Goal: Transaction & Acquisition: Obtain resource

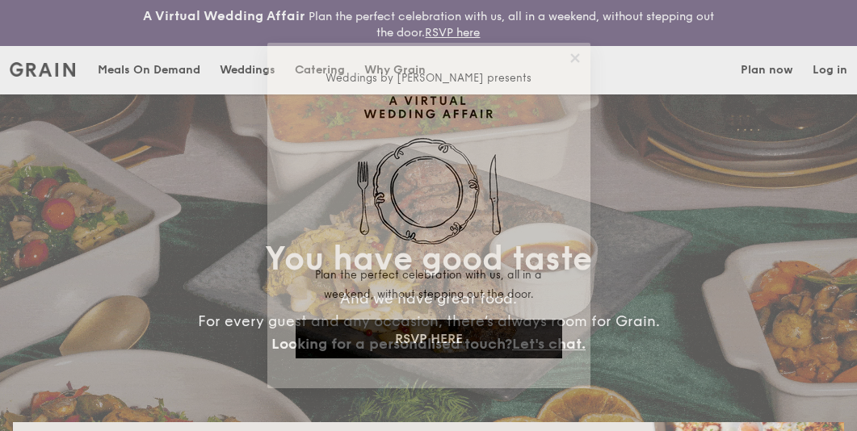
select select
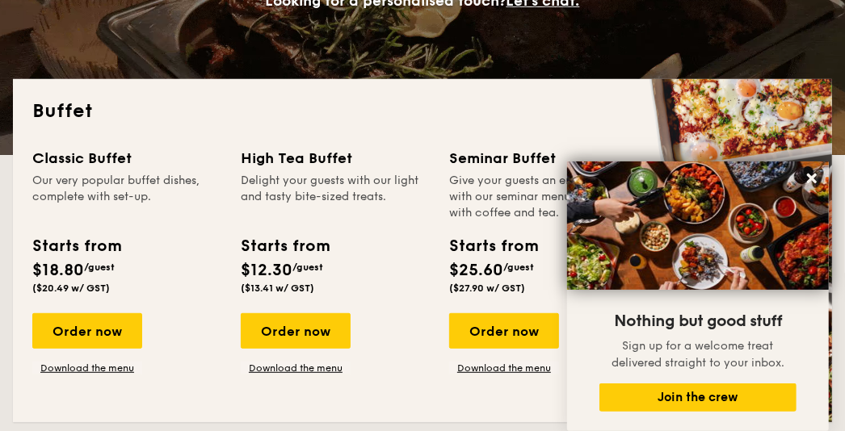
scroll to position [323, 0]
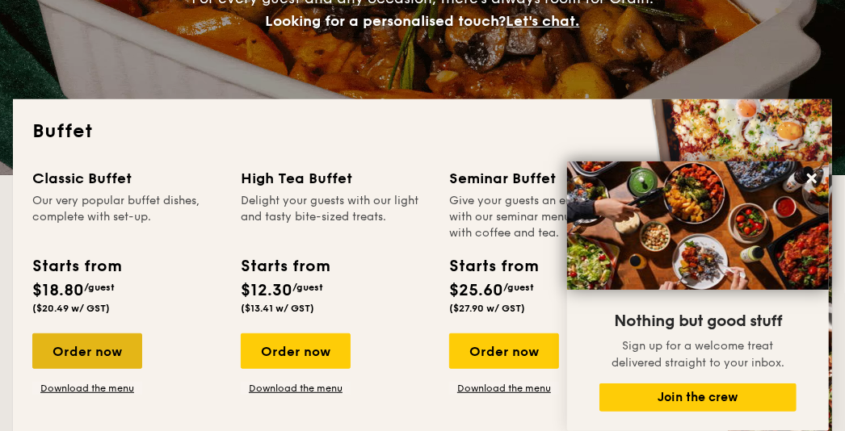
click at [89, 353] on div "Order now" at bounding box center [87, 352] width 110 height 36
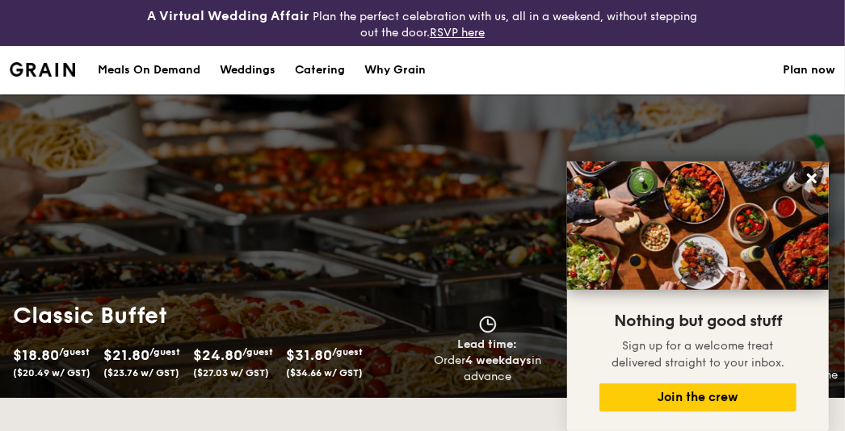
scroll to position [242, 0]
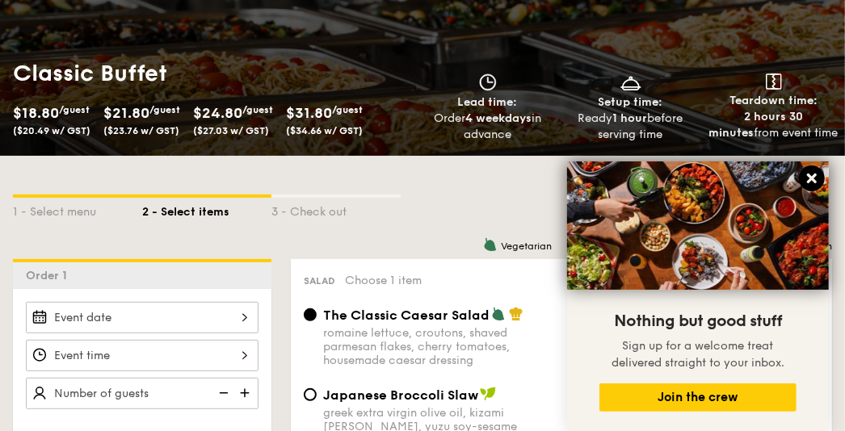
click at [813, 177] on icon at bounding box center [812, 179] width 10 height 10
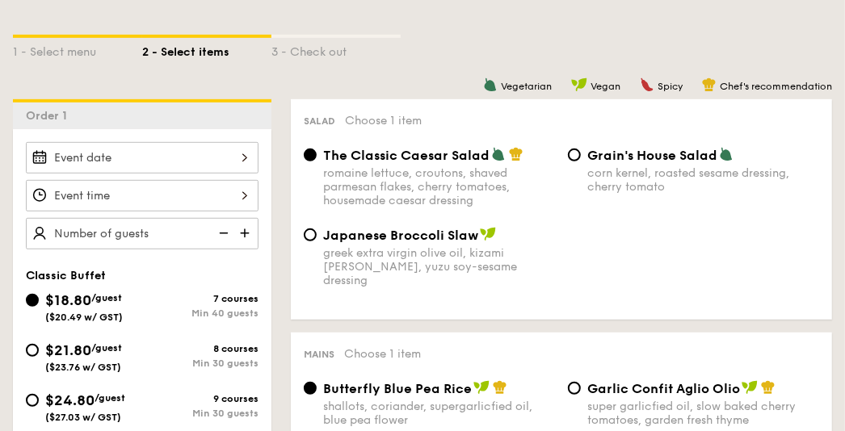
scroll to position [404, 0]
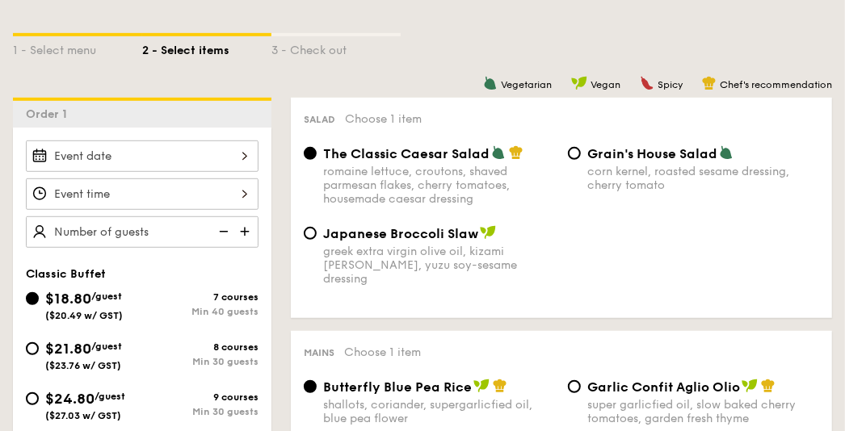
click at [99, 291] on span "/guest" at bounding box center [106, 296] width 31 height 11
click at [39, 292] on input "$18.80 /guest ($20.49 w/ GST) 7 courses Min 40 guests" at bounding box center [32, 298] width 13 height 13
click at [99, 291] on span "/guest" at bounding box center [106, 296] width 31 height 11
click at [39, 292] on input "$18.80 /guest ($20.49 w/ GST) 7 courses Min 40 guests" at bounding box center [32, 298] width 13 height 13
click at [70, 294] on span "$18.80" at bounding box center [68, 299] width 46 height 18
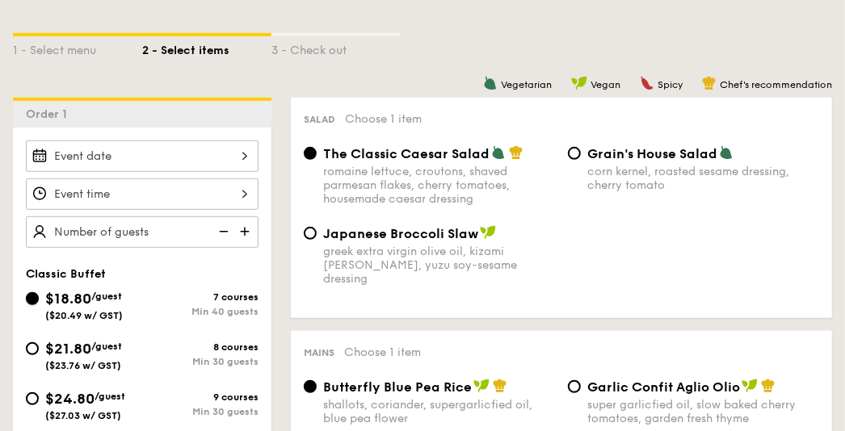
click at [39, 294] on input "$18.80 /guest ($20.49 w/ GST) 7 courses Min 40 guests" at bounding box center [32, 298] width 13 height 13
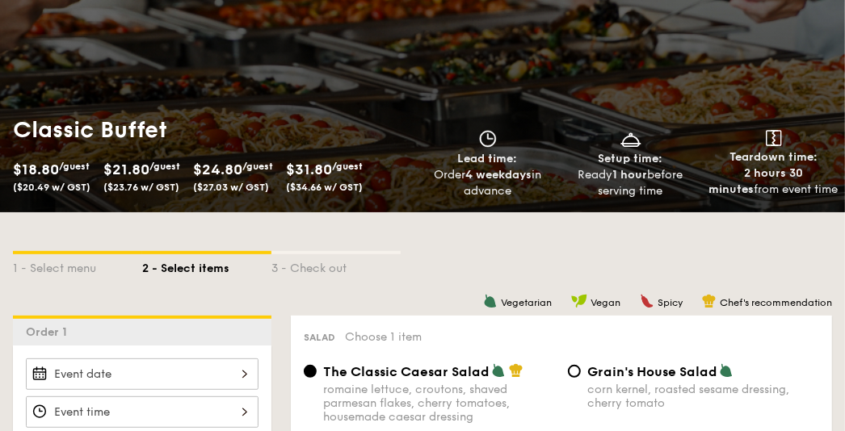
scroll to position [0, 0]
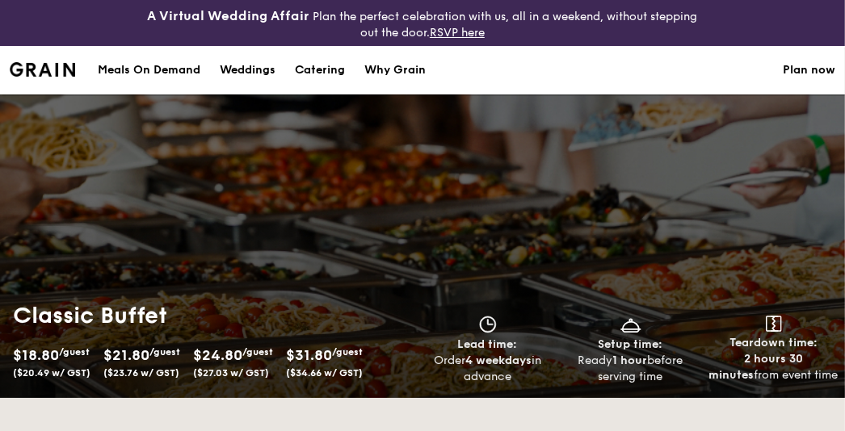
select select
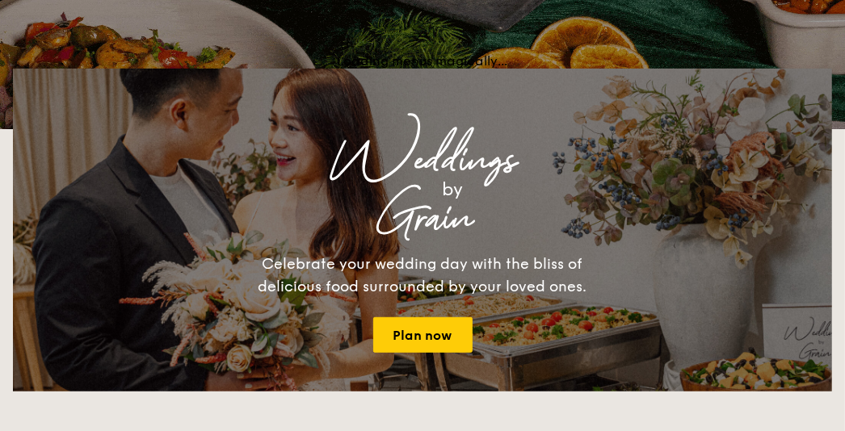
scroll to position [368, 0]
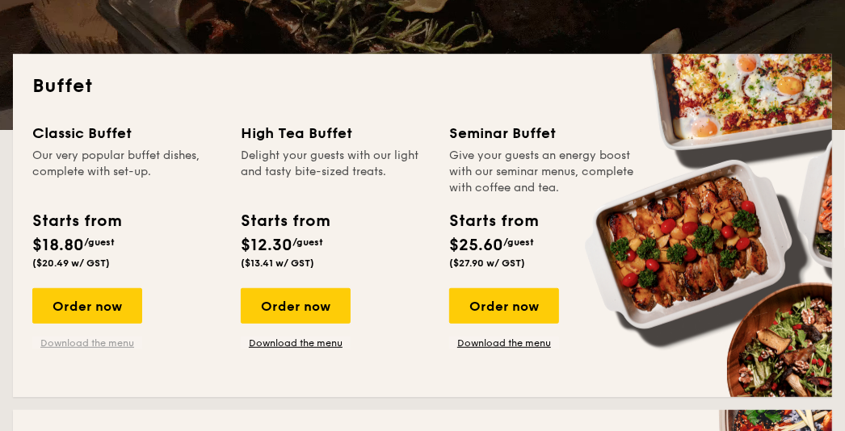
click at [83, 339] on link "Download the menu" at bounding box center [87, 343] width 110 height 13
